Goal: Use online tool/utility: Utilize a website feature to perform a specific function

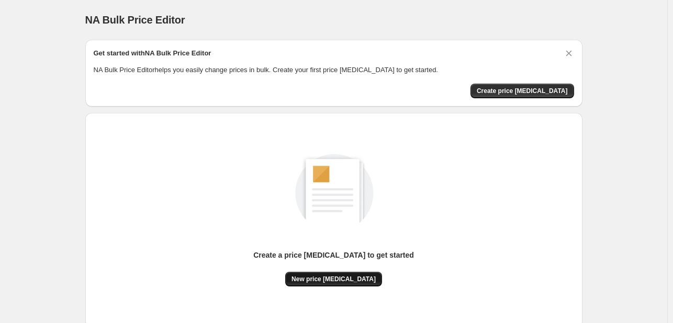
click at [332, 279] on span "New price [MEDICAL_DATA]" at bounding box center [333, 279] width 84 height 8
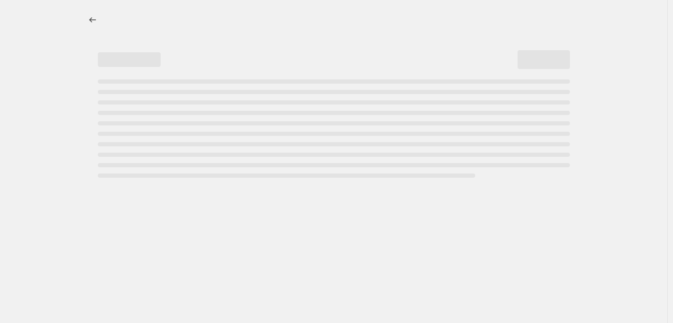
select select "percentage"
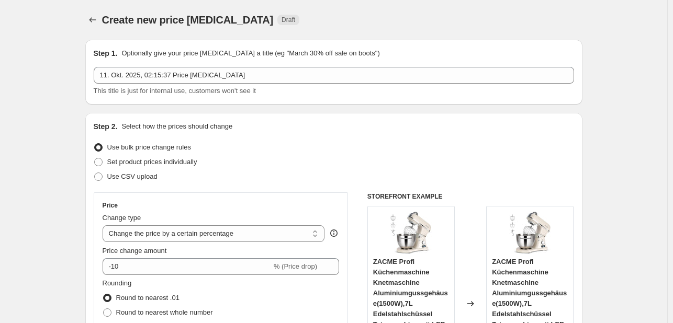
scroll to position [105, 0]
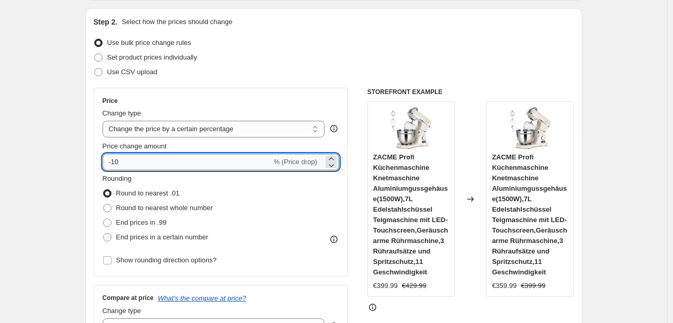
click at [182, 159] on input "-10" at bounding box center [187, 162] width 169 height 17
type input "-1"
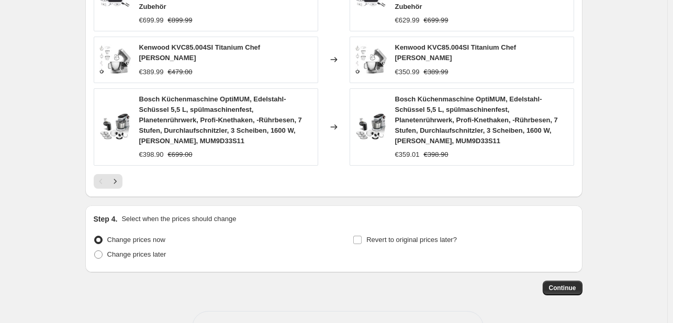
scroll to position [829, 0]
type input "-35"
click at [569, 284] on span "Continue" at bounding box center [562, 288] width 27 height 8
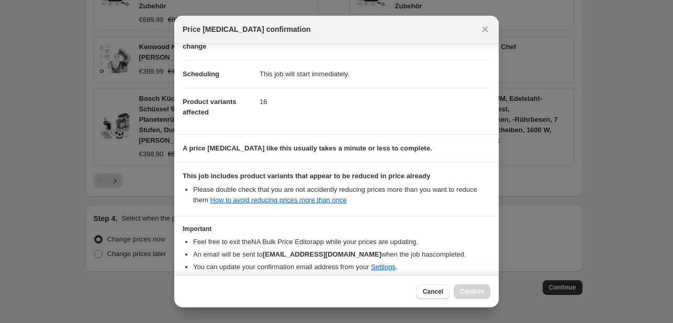
scroll to position [116, 0]
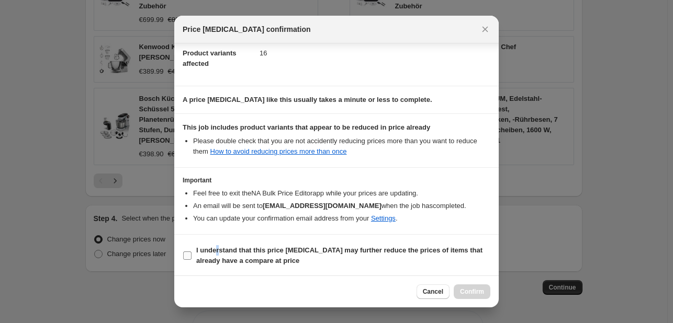
drag, startPoint x: 218, startPoint y: 250, endPoint x: 236, endPoint y: 248, distance: 18.4
click at [218, 250] on b "I understand that this price [MEDICAL_DATA] may further reduce the prices of it…" at bounding box center [339, 255] width 286 height 18
click at [235, 257] on b "I understand that this price [MEDICAL_DATA] may further reduce the prices of it…" at bounding box center [339, 255] width 286 height 18
click at [191, 257] on input "I understand that this price [MEDICAL_DATA] may further reduce the prices of it…" at bounding box center [187, 256] width 8 height 8
checkbox input "true"
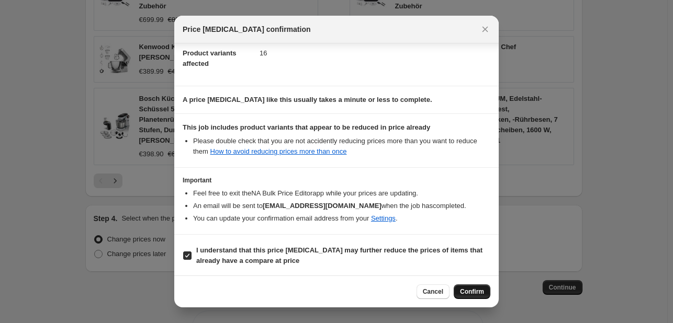
click at [470, 293] on span "Confirm" at bounding box center [472, 292] width 24 height 8
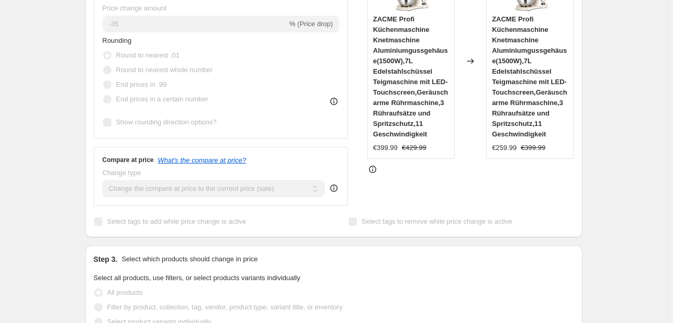
scroll to position [176, 0]
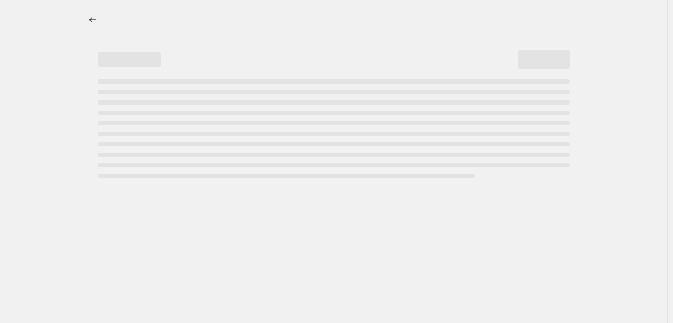
select select "percentage"
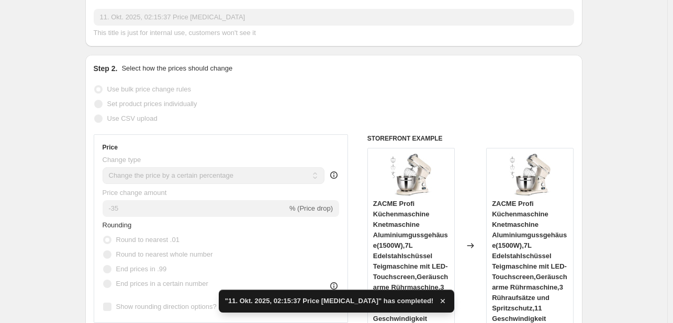
scroll to position [0, 0]
